Goal: Find specific page/section: Find specific page/section

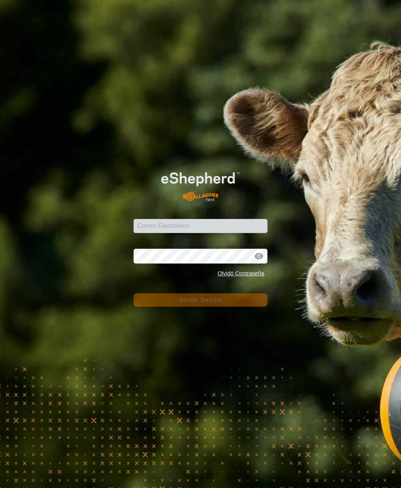
click at [164, 224] on input "Correo Electrónico" at bounding box center [199, 226] width 133 height 14
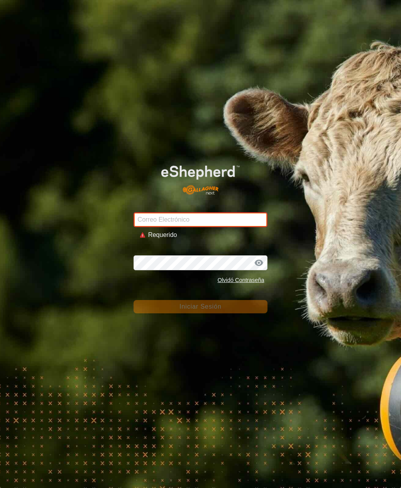
type input "[PERSON_NAME][EMAIL_ADDRESS][DOMAIN_NAME]"
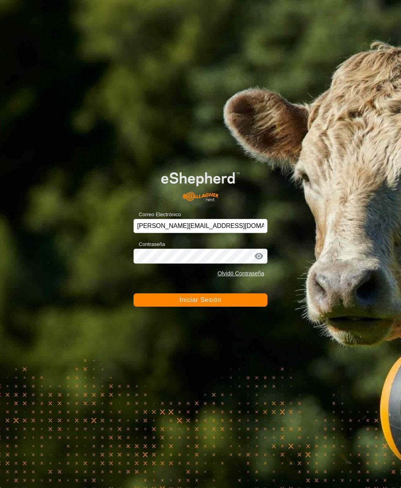
click at [195, 300] on span "Iniciar Sesión" at bounding box center [200, 299] width 42 height 7
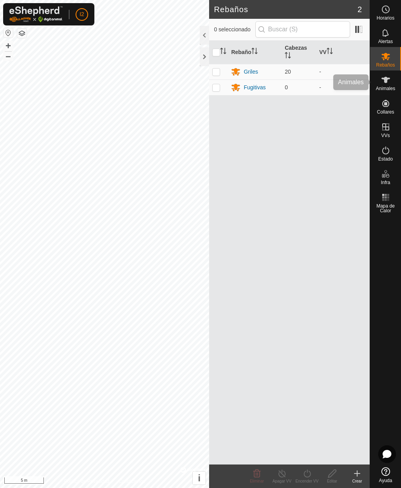
click at [383, 88] on span "Animales" at bounding box center [385, 88] width 19 height 5
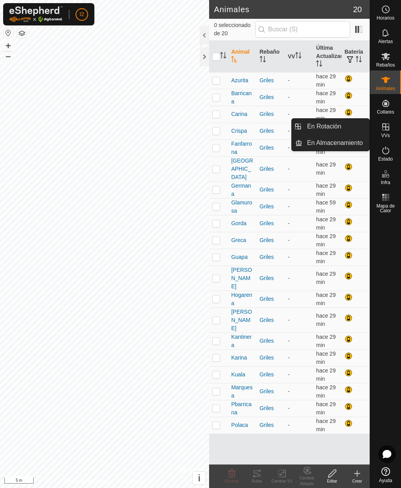
click at [329, 144] on span "En Almacenamiento" at bounding box center [335, 142] width 56 height 9
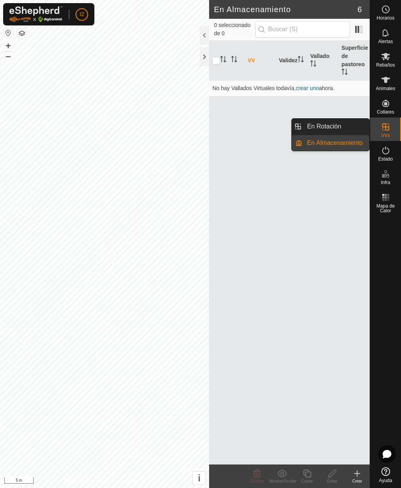
click at [335, 129] on span "En Rotación" at bounding box center [324, 126] width 34 height 9
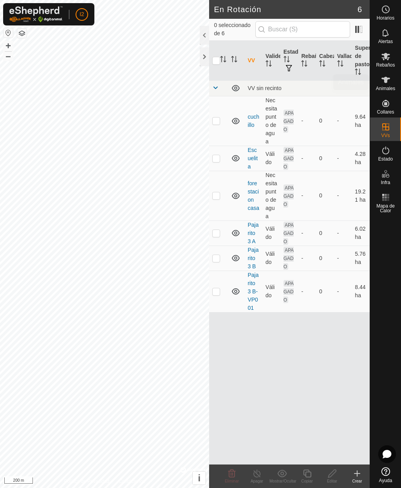
click at [387, 77] on icon at bounding box center [385, 79] width 9 height 9
